Goal: Transaction & Acquisition: Purchase product/service

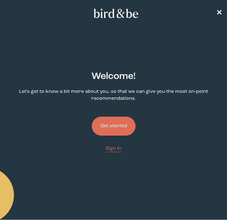
click at [107, 122] on button "Get started" at bounding box center [114, 126] width 44 height 19
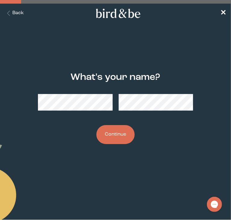
click at [113, 132] on button "Continue" at bounding box center [115, 134] width 38 height 19
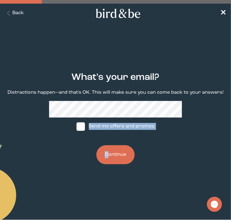
drag, startPoint x: 80, startPoint y: 129, endPoint x: 108, endPoint y: 156, distance: 39.2
click at [108, 156] on div "What's your email? Distractions happen—and that's OK. This will make sure you c…" at bounding box center [116, 118] width 222 height 112
click at [108, 156] on button "Continue" at bounding box center [115, 154] width 38 height 19
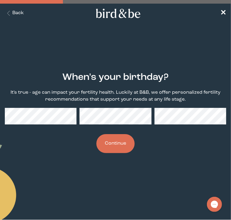
click at [122, 137] on button "Continue" at bounding box center [115, 143] width 38 height 19
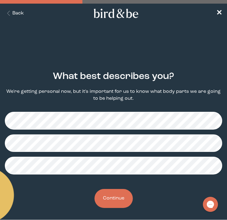
click at [113, 195] on button "Continue" at bounding box center [113, 198] width 38 height 19
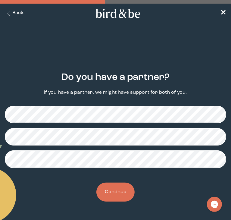
click at [113, 192] on button "Continue" at bounding box center [115, 192] width 38 height 19
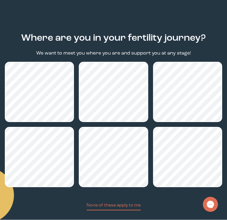
scroll to position [72, 0]
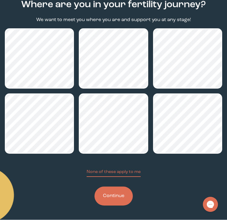
click at [120, 196] on button "Continue" at bounding box center [113, 196] width 38 height 19
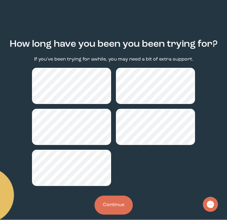
scroll to position [42, 0]
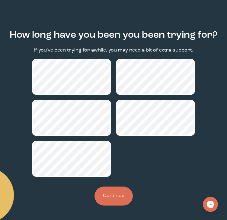
click at [124, 193] on button "Continue" at bounding box center [113, 196] width 38 height 19
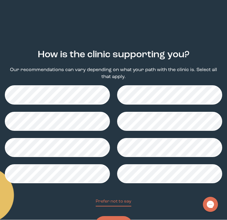
scroll to position [36, 0]
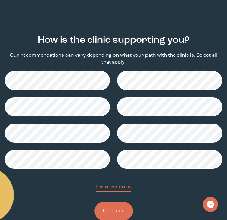
click at [117, 209] on button "Continue" at bounding box center [113, 211] width 38 height 19
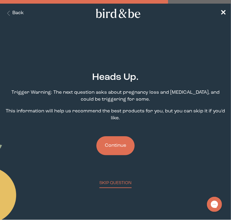
click at [119, 149] on button "Continue" at bounding box center [115, 145] width 38 height 19
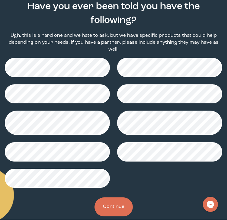
scroll to position [81, 0]
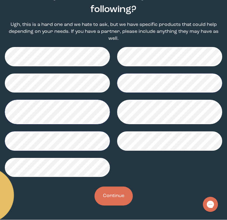
click at [118, 192] on button "Continue" at bounding box center [113, 196] width 38 height 19
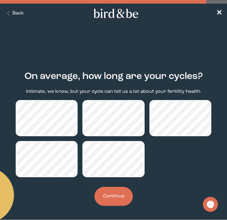
click at [120, 197] on button "Continue" at bounding box center [113, 196] width 38 height 19
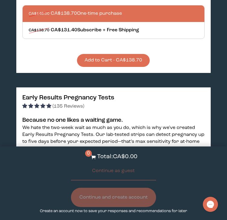
scroll to position [412, 0]
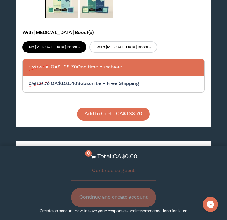
click at [141, 76] on div at bounding box center [120, 84] width 182 height 17
click at [29, 80] on input "CA$138.70 CA$131.40 Subscribe + Free Shipping" at bounding box center [28, 80] width 0 height 0
radio input "true"
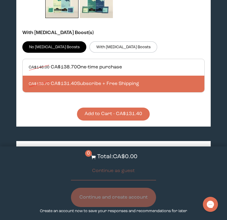
click at [117, 113] on button "Add to Cart - CA$131.40" at bounding box center [113, 114] width 73 height 13
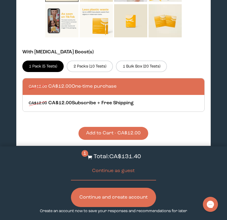
scroll to position [838, 0]
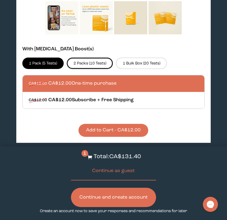
click at [86, 60] on label "2 Packs (10 Tests)" at bounding box center [90, 63] width 46 height 11
click at [0, 0] on input "2 Packs (10 Tests)" at bounding box center [0, 0] width 0 height 0
click at [54, 58] on label "1 Pack (5 Tests)" at bounding box center [43, 63] width 42 height 11
click at [0, 0] on input "1 Pack (5 Tests)" at bounding box center [0, 0] width 0 height 0
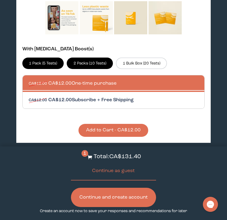
click at [97, 92] on div at bounding box center [120, 100] width 182 height 17
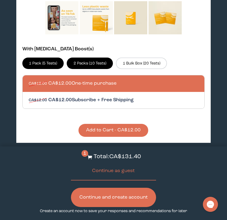
click at [29, 96] on input "CA$12.00 CA$12.00 Subscribe + Free Shipping" at bounding box center [28, 96] width 0 height 0
radio input "true"
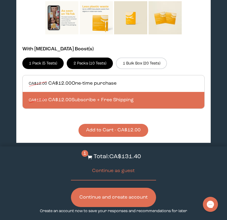
click at [108, 127] on button "Add to Cart - CA$12.00" at bounding box center [113, 130] width 70 height 13
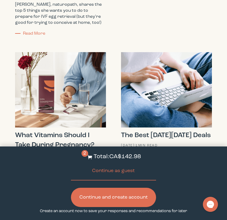
scroll to position [2226, 0]
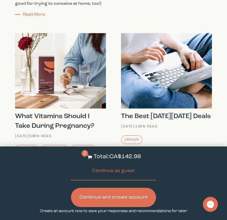
click at [125, 202] on button "Continue and create account" at bounding box center [113, 197] width 85 height 19
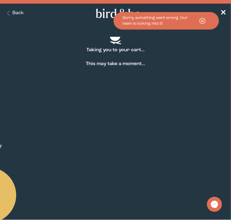
click at [201, 23] on icon at bounding box center [202, 21] width 15 height 8
